Goal: Task Accomplishment & Management: Manage account settings

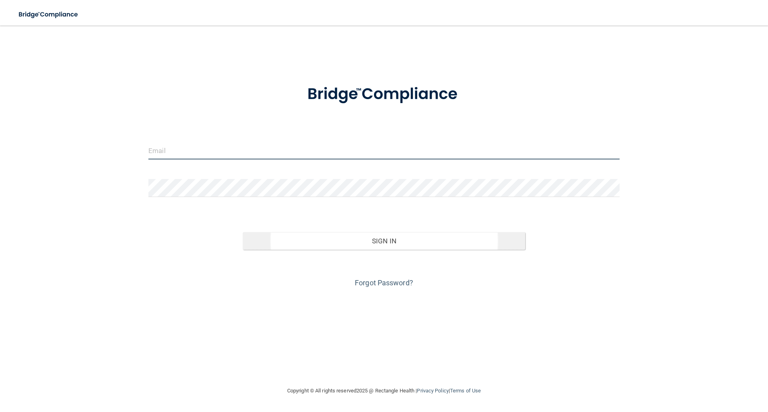
type input "[EMAIL_ADDRESS][DOMAIN_NAME]"
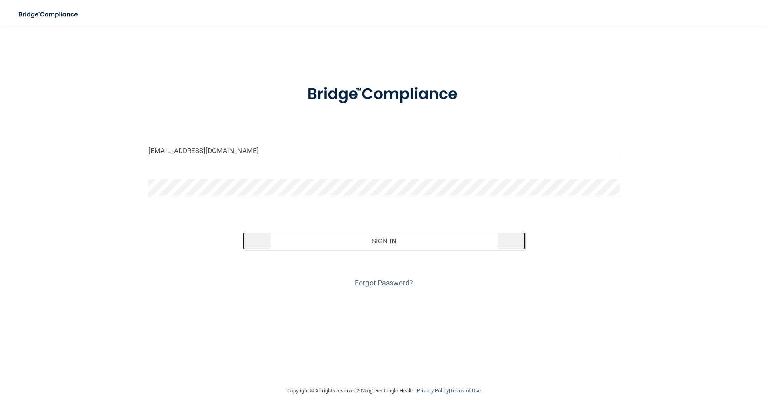
click at [383, 235] on button "Sign In" at bounding box center [384, 241] width 283 height 18
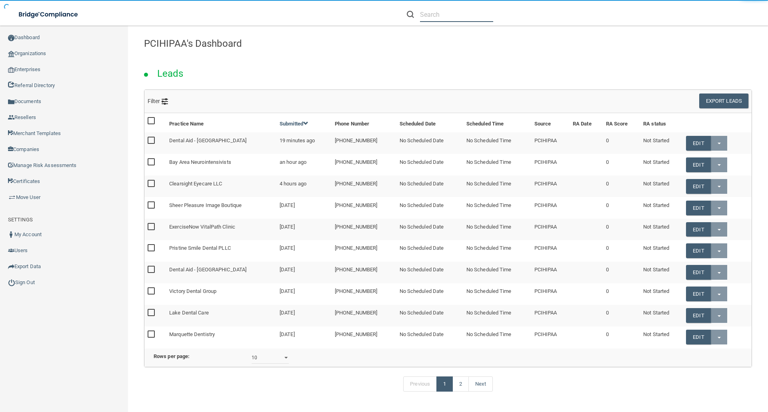
click at [422, 18] on input "text" at bounding box center [456, 14] width 73 height 15
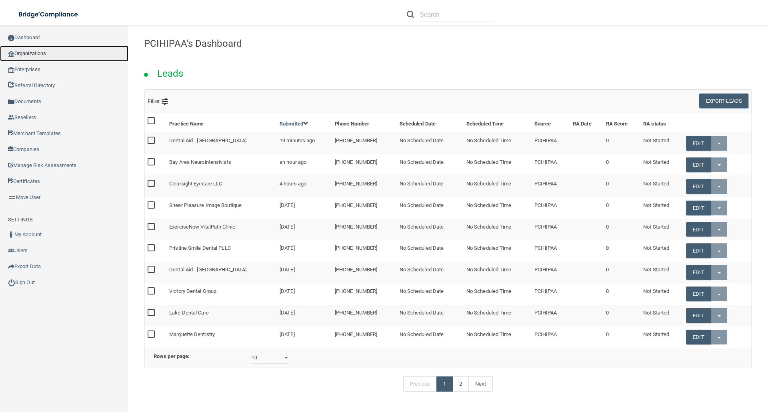
click at [37, 46] on link "Organizations" at bounding box center [64, 54] width 128 height 16
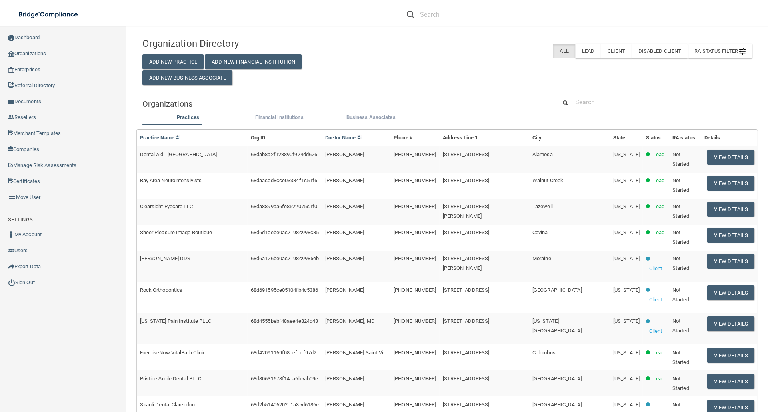
click at [588, 99] on input "text" at bounding box center [658, 102] width 167 height 15
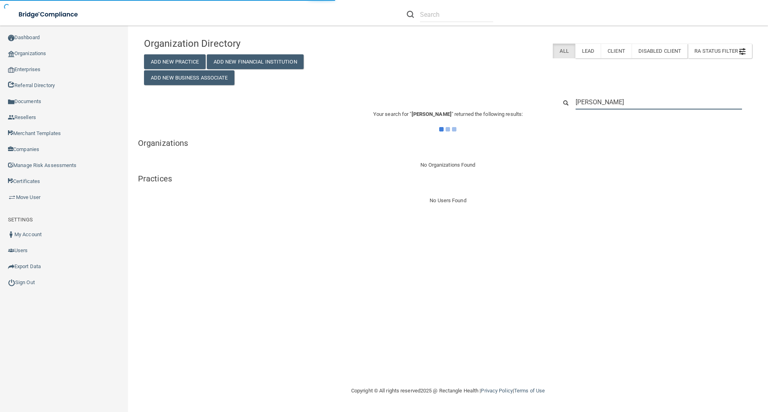
type input "[PERSON_NAME]"
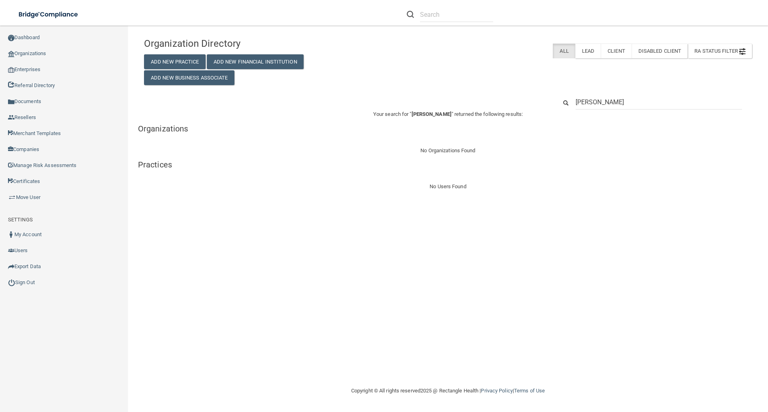
click at [576, 99] on input "[PERSON_NAME]" at bounding box center [659, 102] width 166 height 15
type input "*[PERSON_NAME]"
drag, startPoint x: 628, startPoint y: 100, endPoint x: 566, endPoint y: 104, distance: 62.1
click at [566, 104] on div "*[PERSON_NAME]" at bounding box center [654, 102] width 207 height 15
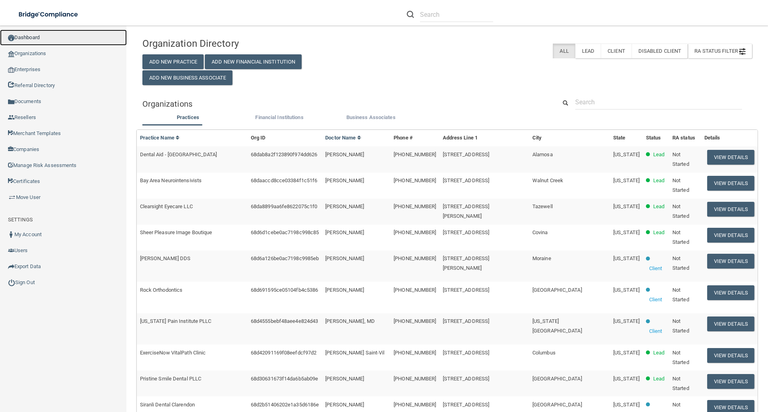
drag, startPoint x: 24, startPoint y: 38, endPoint x: 31, endPoint y: 39, distance: 7.2
click at [24, 38] on link "Dashboard" at bounding box center [63, 38] width 127 height 16
click at [437, 19] on input "text" at bounding box center [456, 14] width 73 height 15
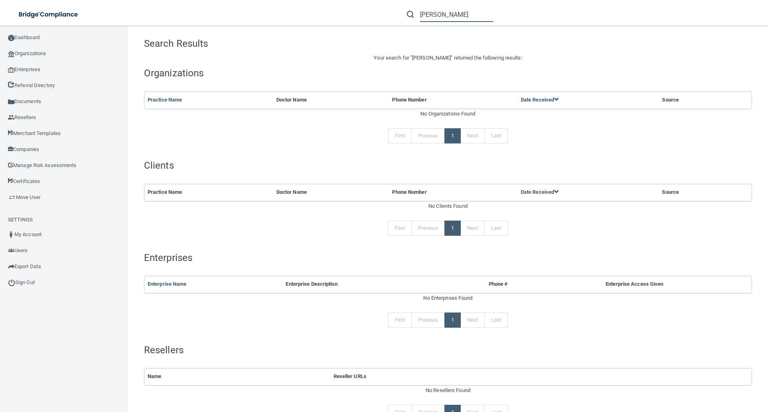
drag, startPoint x: 468, startPoint y: 16, endPoint x: 393, endPoint y: 10, distance: 75.9
click at [395, 16] on div "[PERSON_NAME]" at bounding box center [544, 14] width 299 height 29
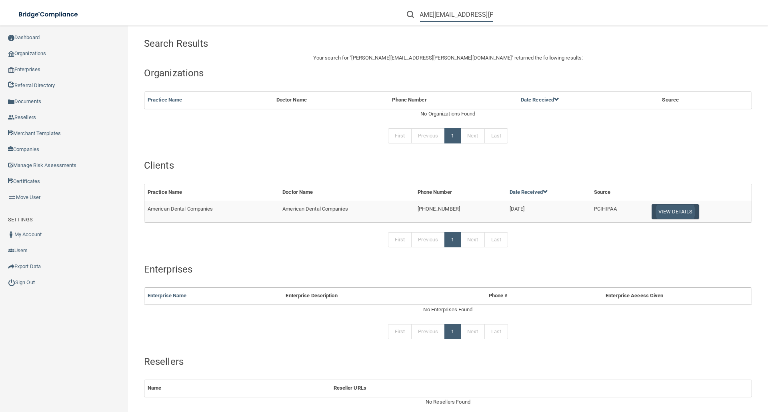
type input "[PERSON_NAME][EMAIL_ADDRESS][PERSON_NAME][DOMAIN_NAME]"
click at [677, 208] on button "View Details" at bounding box center [674, 211] width 47 height 15
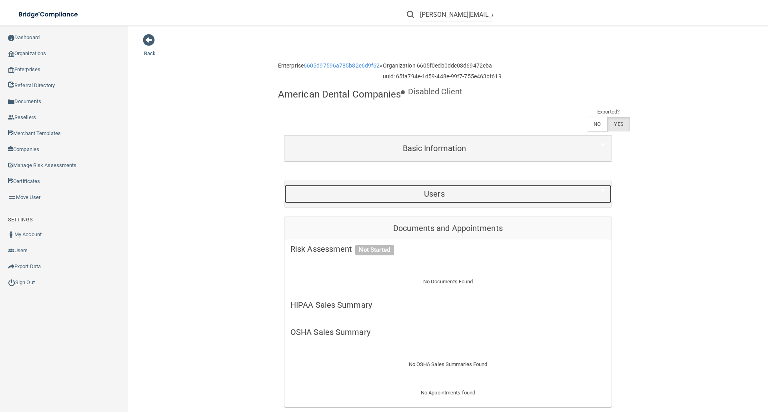
click at [437, 194] on h5 "Users" at bounding box center [434, 194] width 288 height 9
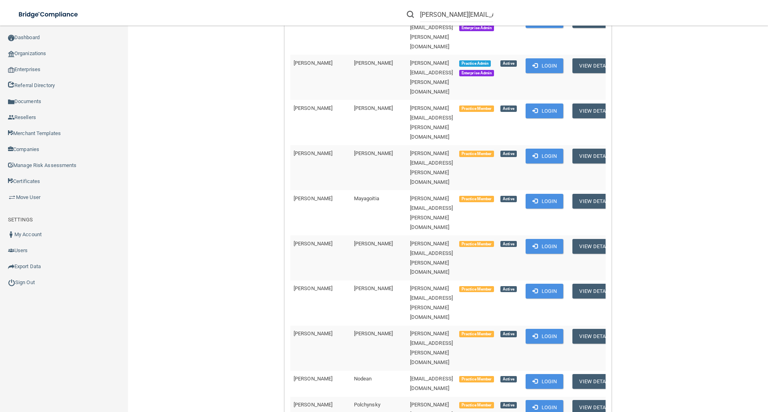
scroll to position [1640, 0]
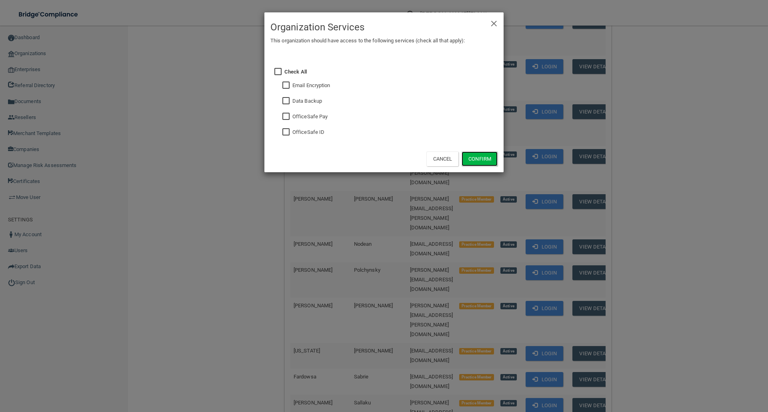
drag, startPoint x: 484, startPoint y: 156, endPoint x: 482, endPoint y: 168, distance: 11.8
click at [484, 156] on button "Confirm" at bounding box center [480, 159] width 36 height 15
click at [443, 161] on button "Cancel" at bounding box center [442, 159] width 32 height 15
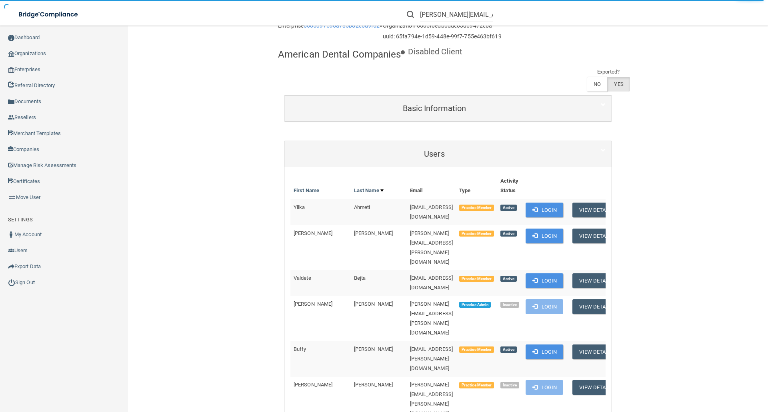
scroll to position [0, 0]
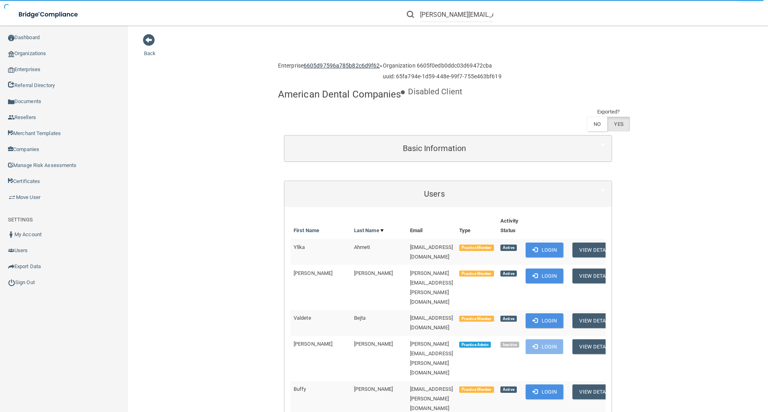
click at [344, 64] on link "6605d97596a785b82c6d9f62" at bounding box center [342, 65] width 76 height 6
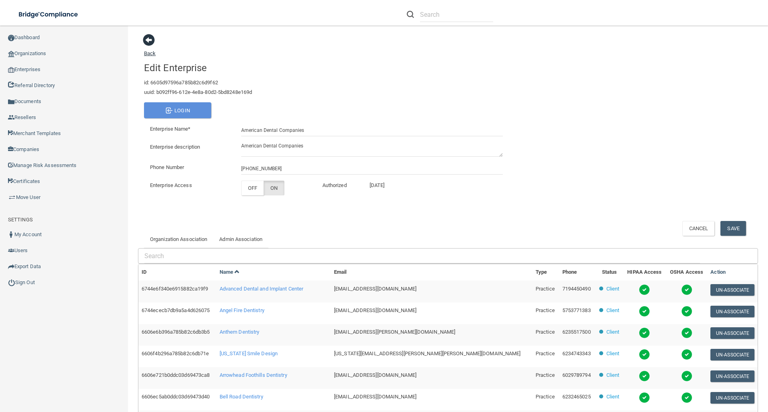
click at [151, 44] on span at bounding box center [149, 40] width 12 height 12
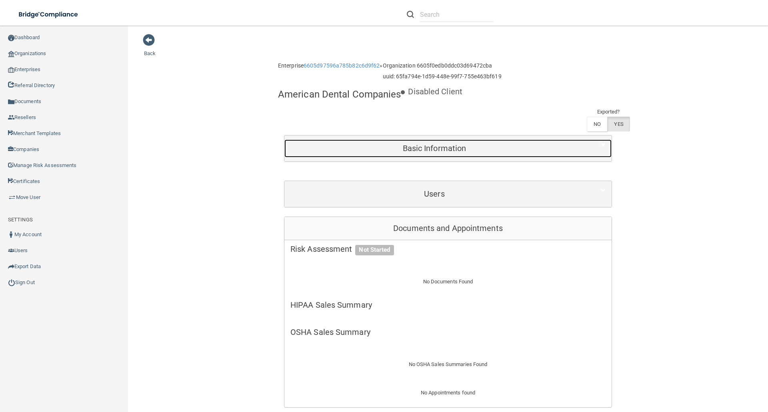
click at [421, 147] on h5 "Basic Information" at bounding box center [434, 148] width 288 height 9
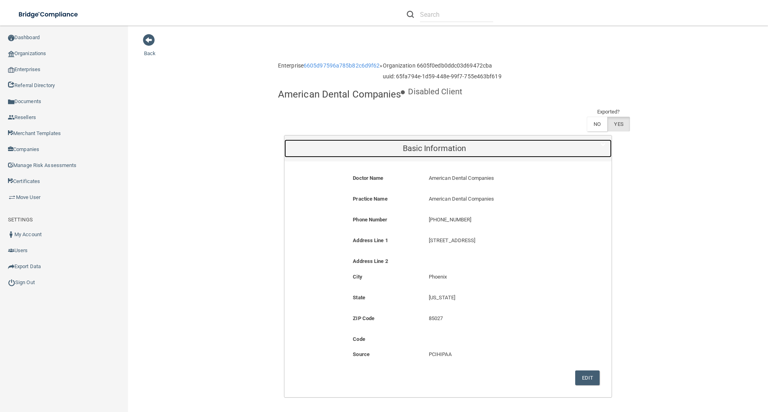
click at [422, 148] on h5 "Basic Information" at bounding box center [434, 148] width 288 height 9
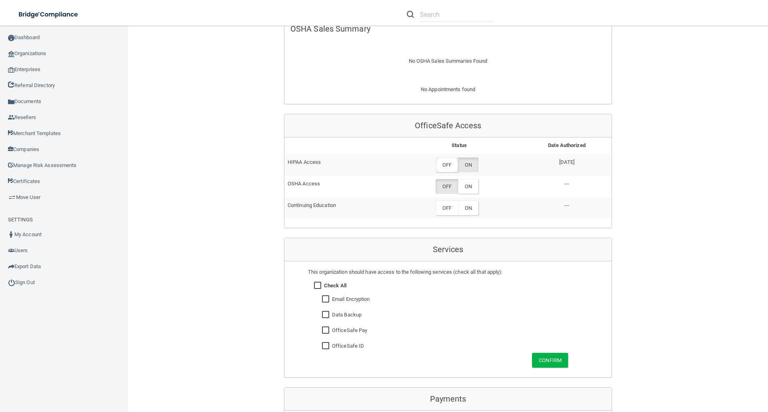
scroll to position [320, 0]
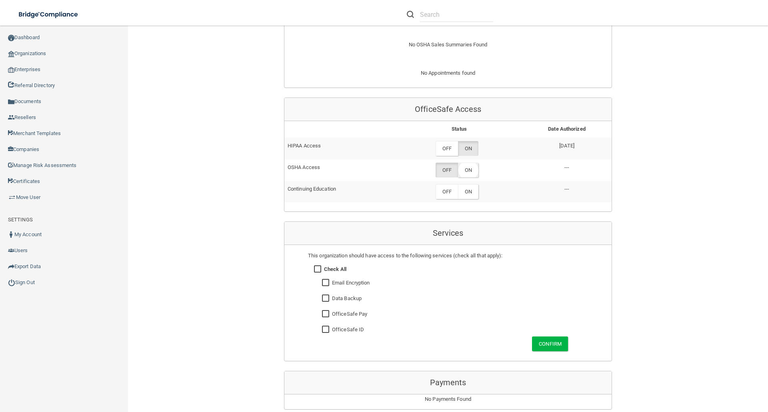
click at [471, 168] on label "ON" at bounding box center [468, 170] width 20 height 15
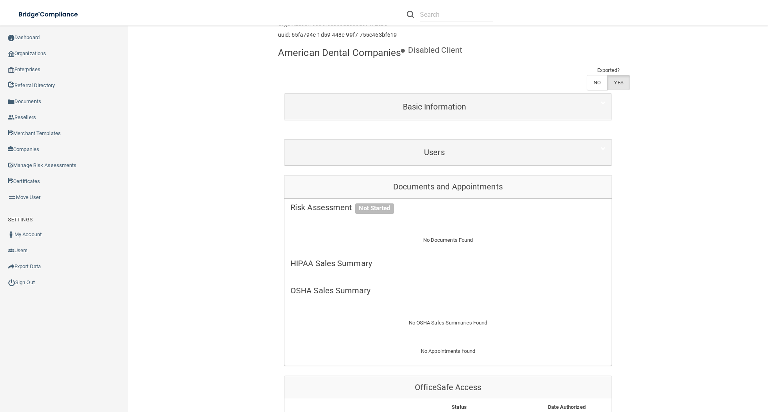
scroll to position [40, 0]
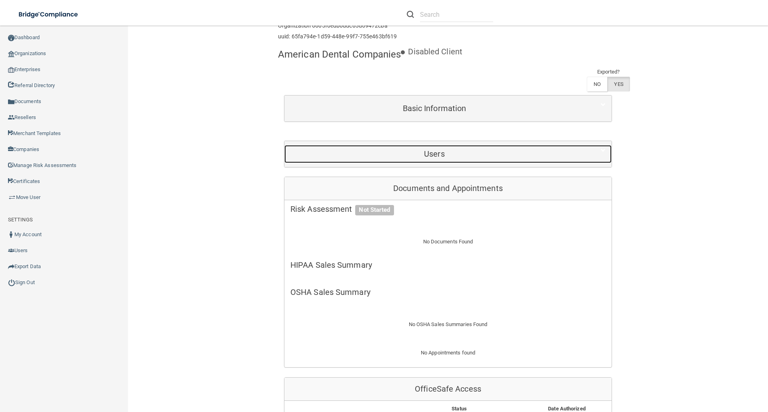
click at [411, 154] on h5 "Users" at bounding box center [434, 154] width 288 height 9
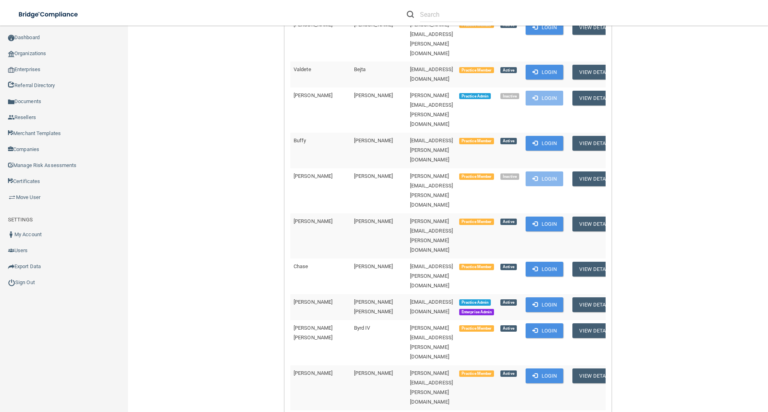
scroll to position [120, 0]
